Goal: Check status: Check status

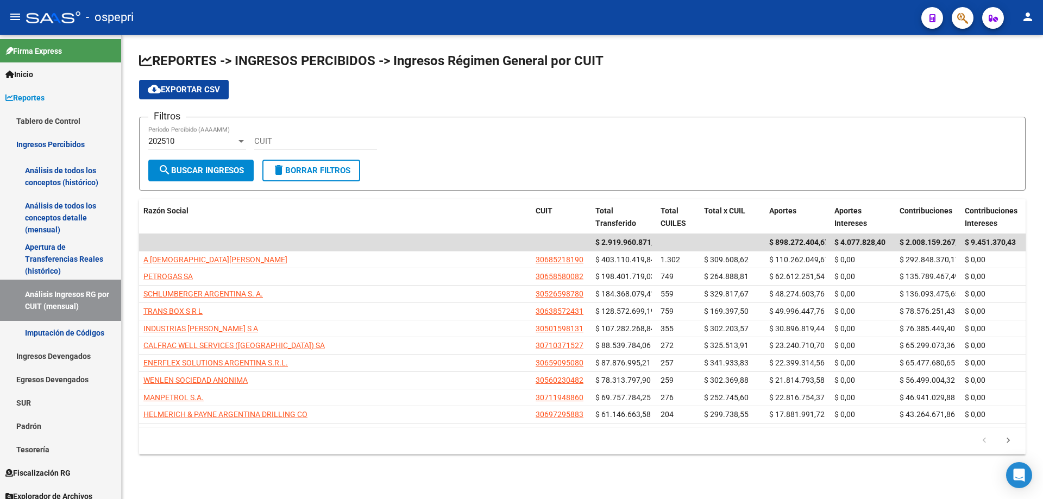
click at [199, 141] on div "202510" at bounding box center [192, 141] width 88 height 10
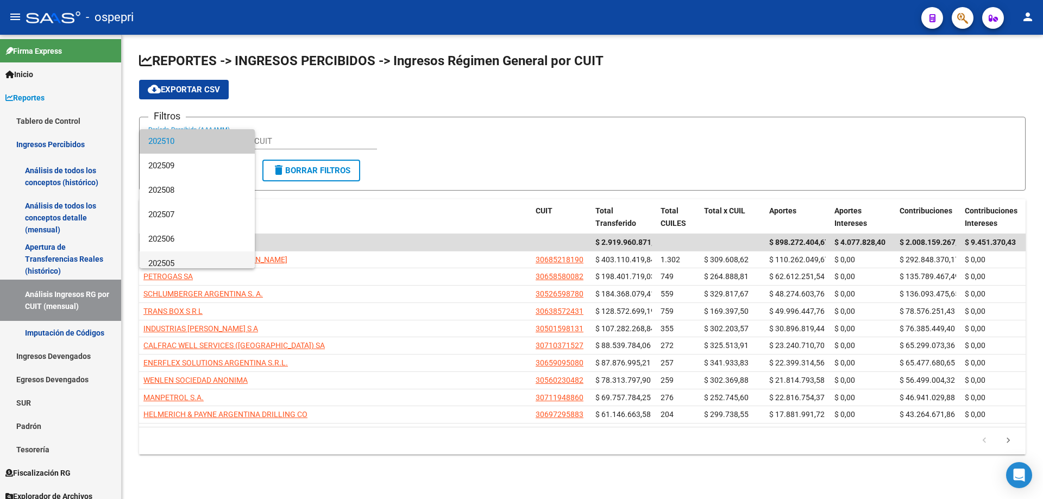
scroll to position [217, 0]
click at [321, 139] on div at bounding box center [521, 249] width 1043 height 499
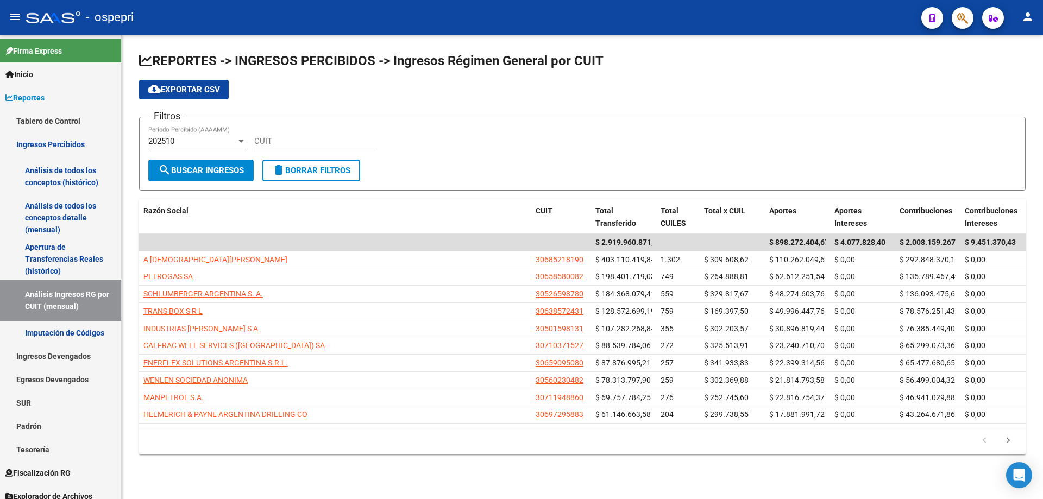
click at [320, 146] on input "CUIT" at bounding box center [315, 141] width 123 height 10
paste input "30-64556835-0"
type input "30-64556835-0"
click at [244, 171] on span "search Buscar Ingresos" at bounding box center [201, 171] width 86 height 10
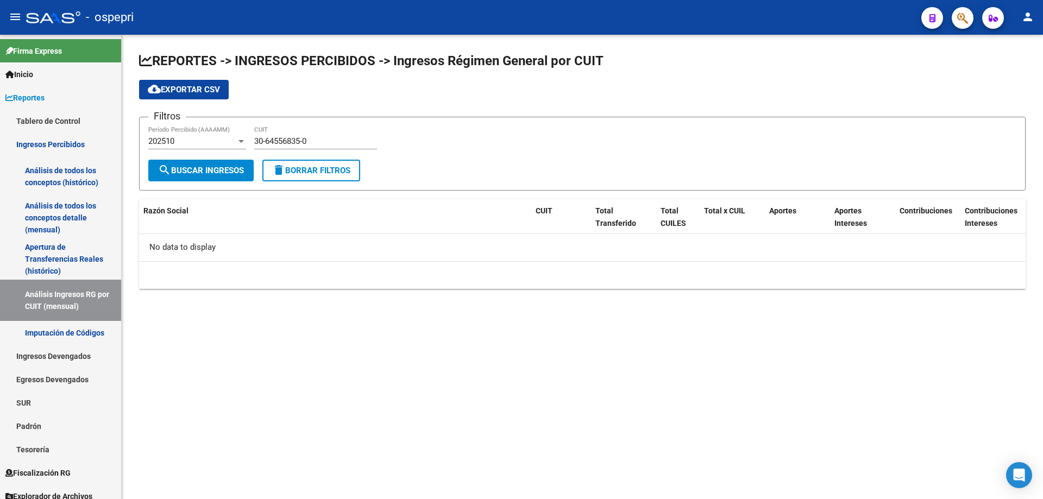
click at [207, 146] on div "202510" at bounding box center [192, 141] width 88 height 10
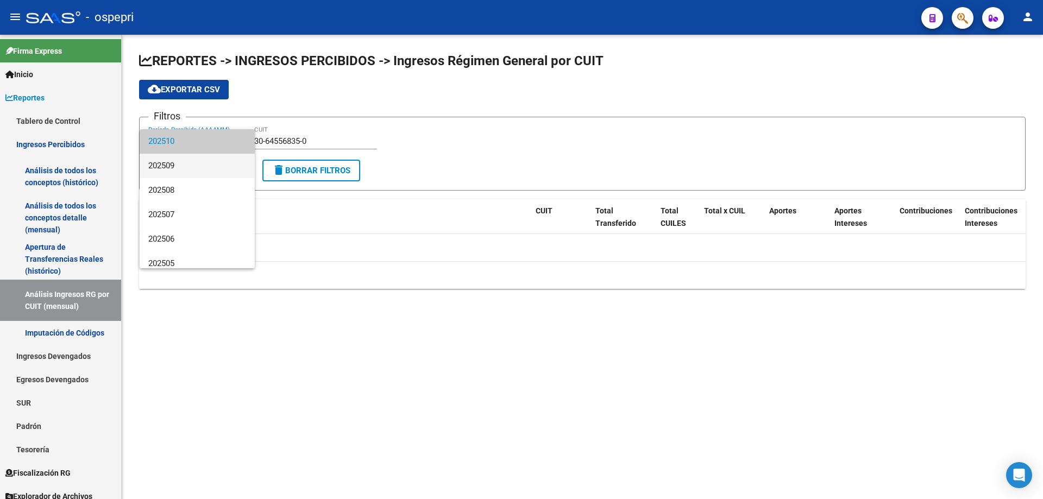
click at [197, 162] on span "202509" at bounding box center [197, 166] width 98 height 24
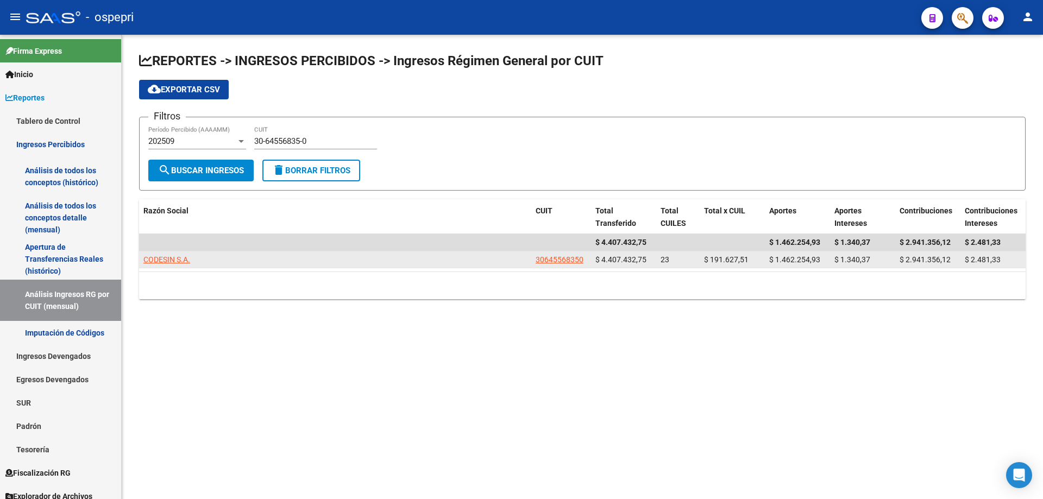
click at [168, 252] on datatable-body-cell "CODESIN S.A." at bounding box center [335, 260] width 392 height 17
click at [165, 259] on span "CODESIN S.A." at bounding box center [166, 259] width 47 height 9
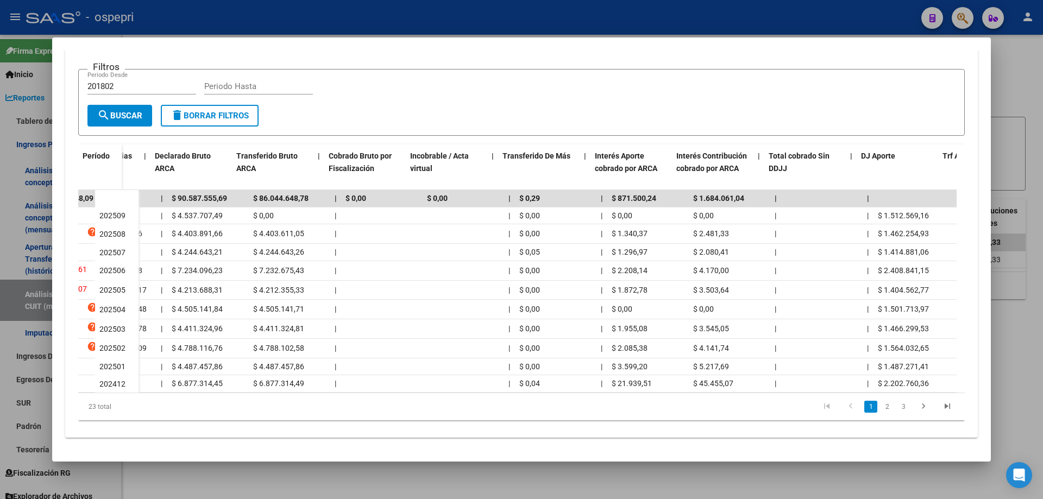
scroll to position [0, 340]
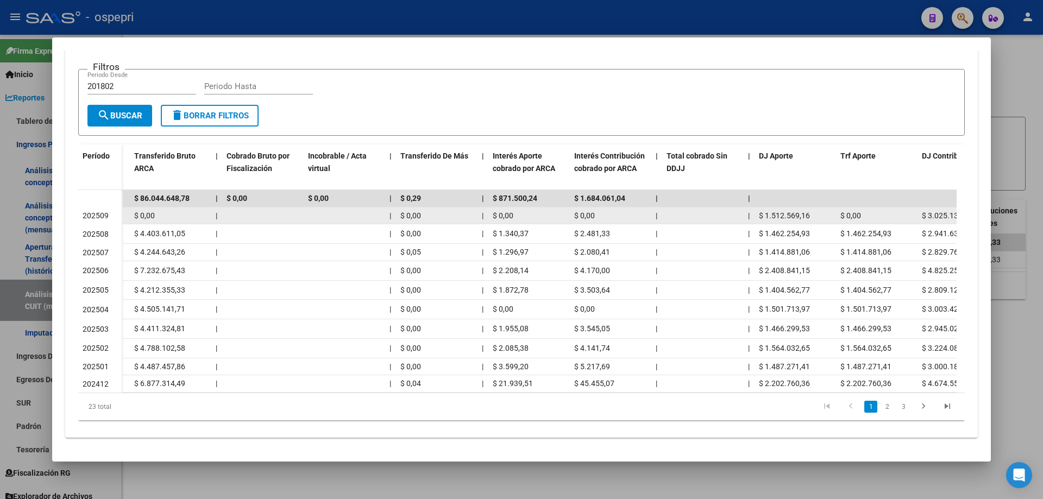
drag, startPoint x: 767, startPoint y: 215, endPoint x: 821, endPoint y: 218, distance: 54.4
click at [821, 218] on div "$ 1.512.569,16" at bounding box center [795, 216] width 73 height 12
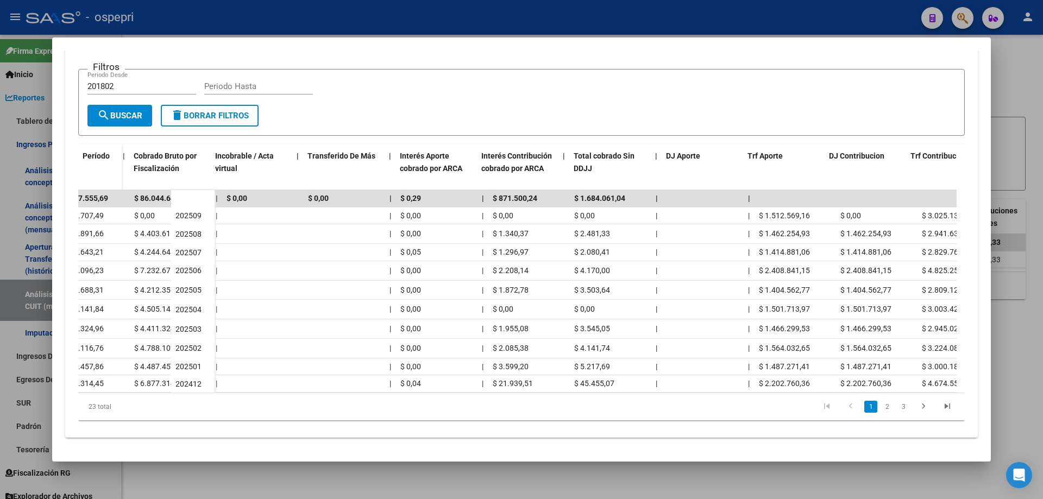
scroll to position [0, 464]
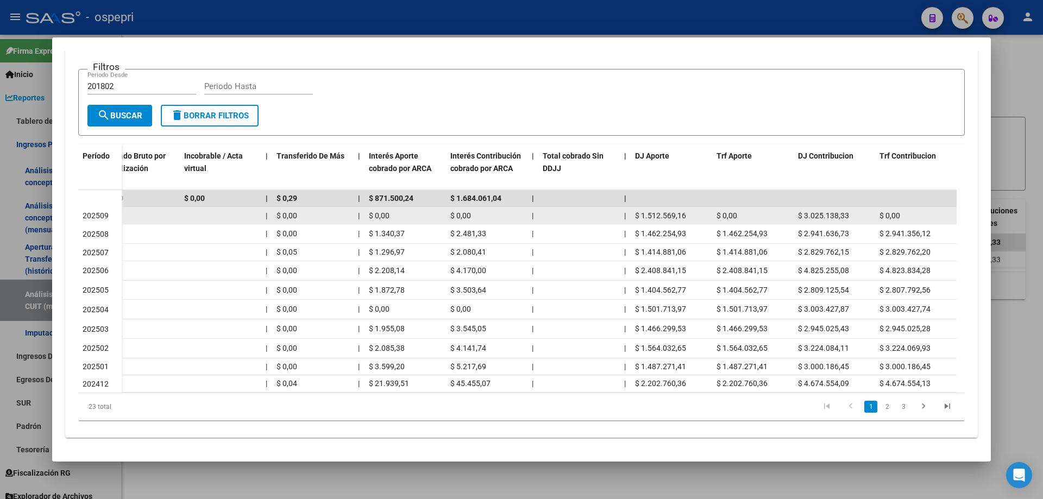
drag, startPoint x: 929, startPoint y: 218, endPoint x: 855, endPoint y: 216, distance: 73.4
click at [855, 216] on div "$ 3.025.138,33" at bounding box center [834, 216] width 73 height 12
